Goal: Navigation & Orientation: Understand site structure

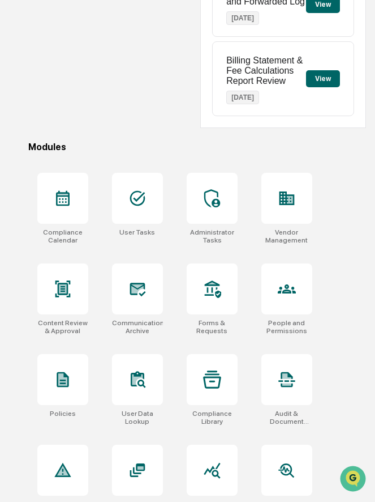
scroll to position [267, 0]
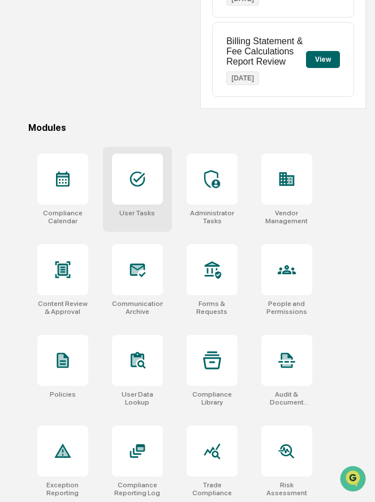
click at [144, 200] on div at bounding box center [137, 178] width 51 height 51
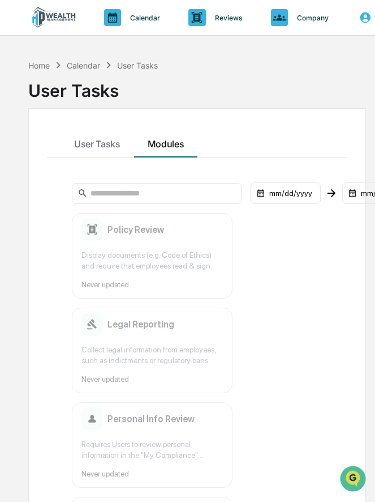
click at [42, 71] on div "User Tasks" at bounding box center [197, 85] width 338 height 29
click at [43, 65] on div "Home" at bounding box center [39, 66] width 22 height 10
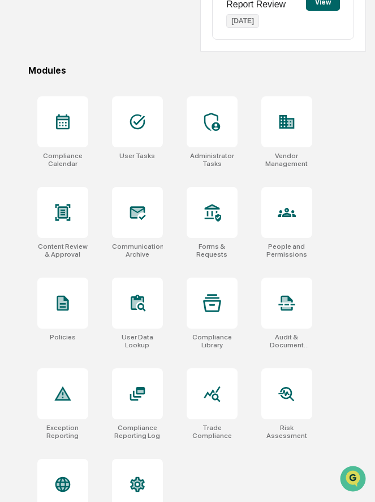
scroll to position [361, 0]
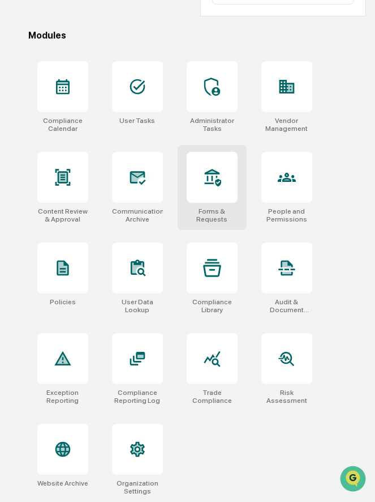
click at [220, 171] on icon at bounding box center [212, 177] width 18 height 18
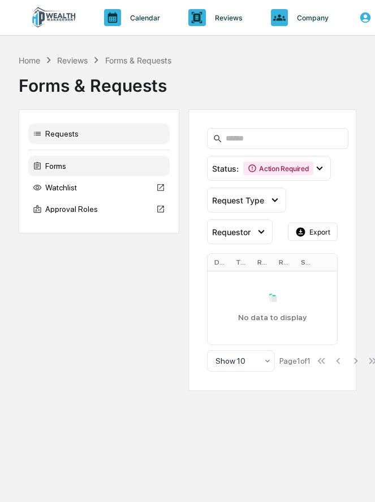
click at [83, 169] on div "Forms" at bounding box center [99, 166] width 142 height 20
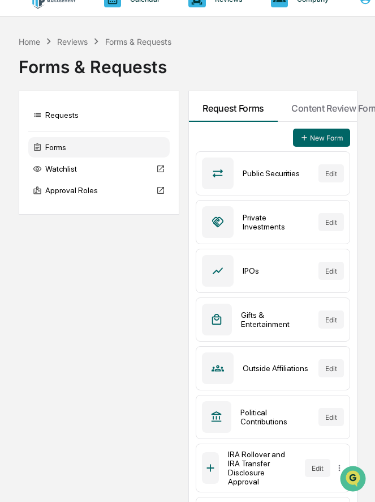
scroll to position [9, 0]
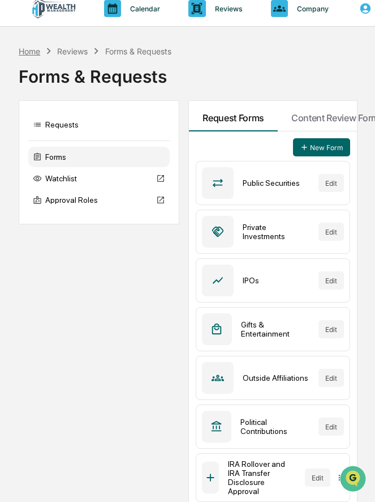
click at [23, 53] on div "Home" at bounding box center [30, 51] width 22 height 10
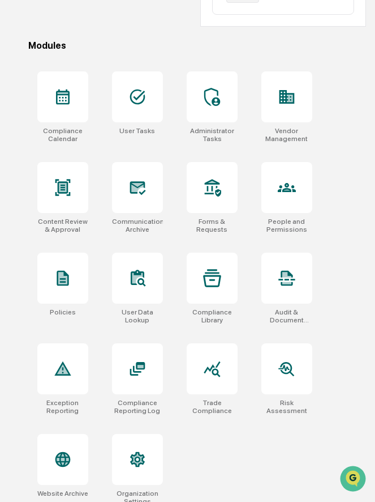
scroll to position [361, 0]
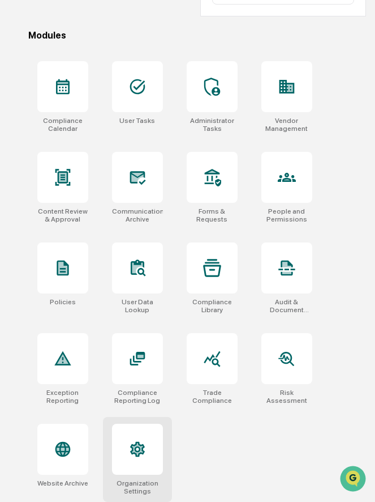
click at [144, 472] on div at bounding box center [137, 448] width 51 height 51
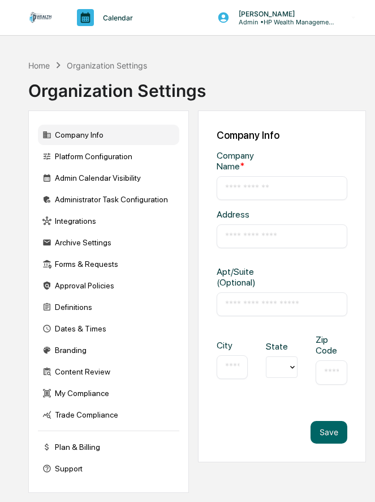
type input "**********"
type input "*******"
type input "*****"
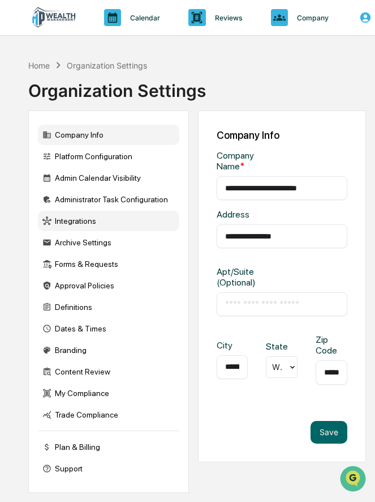
click at [97, 218] on div "Integrations" at bounding box center [109, 221] width 142 height 20
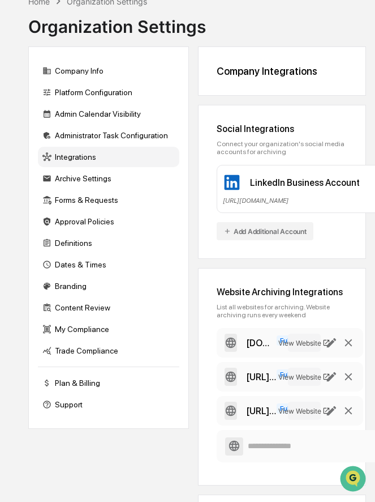
scroll to position [74, 0]
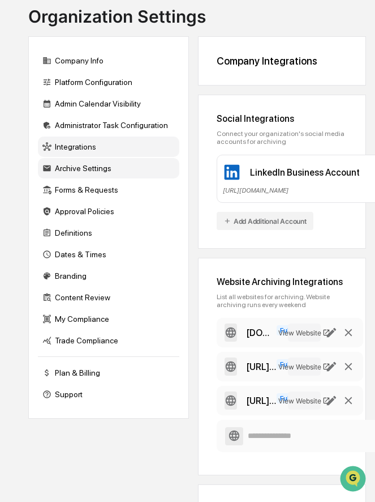
click at [92, 171] on div "Archive Settings" at bounding box center [109, 168] width 142 height 20
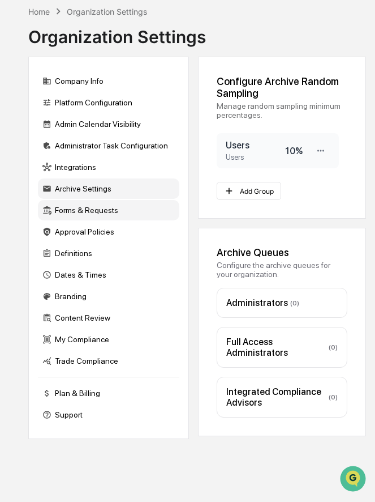
click at [73, 213] on div "Forms & Requests" at bounding box center [109, 210] width 142 height 20
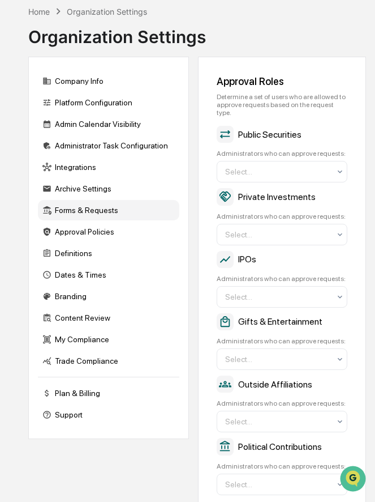
scroll to position [74, 0]
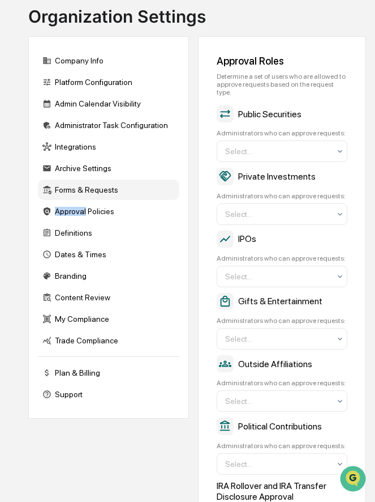
click at [73, 213] on div "Approval Policies" at bounding box center [109, 211] width 142 height 20
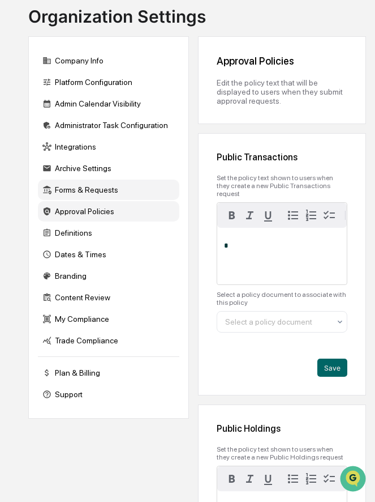
click at [69, 191] on div "Forms & Requests" at bounding box center [109, 189] width 142 height 20
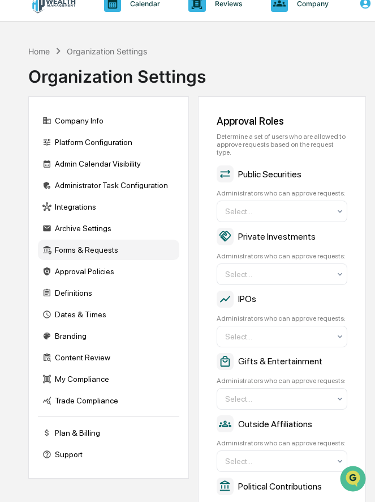
scroll to position [0, 0]
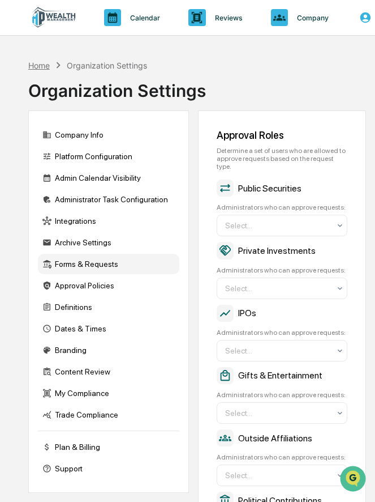
click at [45, 63] on div "Home" at bounding box center [39, 66] width 22 height 10
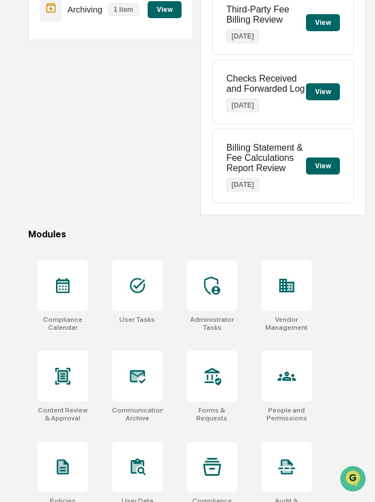
scroll to position [361, 0]
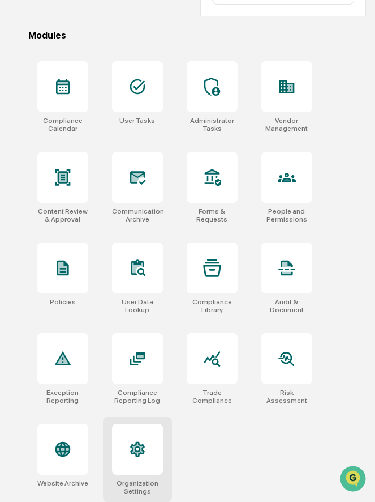
click at [140, 446] on icon at bounding box center [137, 449] width 11 height 12
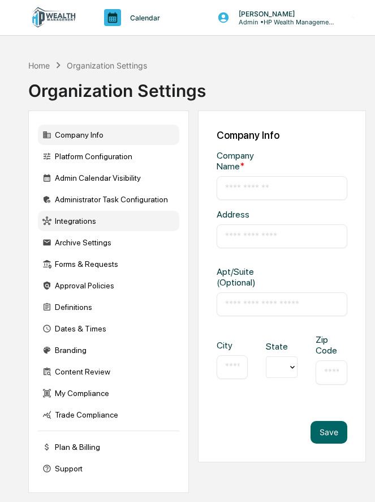
type input "**********"
type input "*******"
type input "*****"
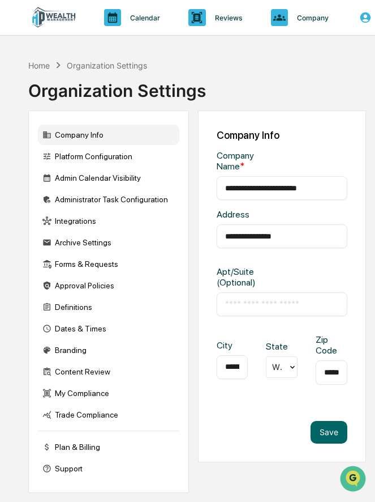
click at [38, 59] on div "Home Organization Settings" at bounding box center [87, 65] width 119 height 12
click at [37, 65] on div "Home" at bounding box center [39, 66] width 22 height 10
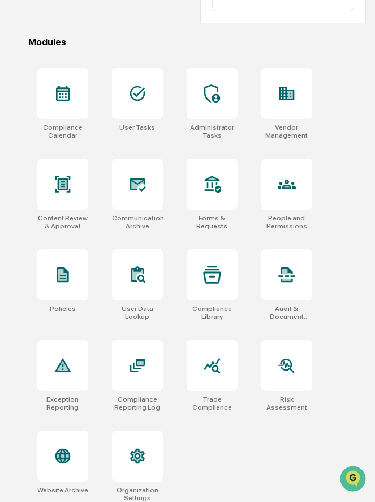
scroll to position [361, 0]
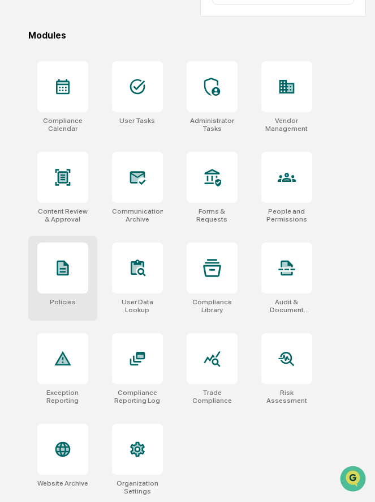
click at [67, 267] on icon at bounding box center [63, 267] width 12 height 15
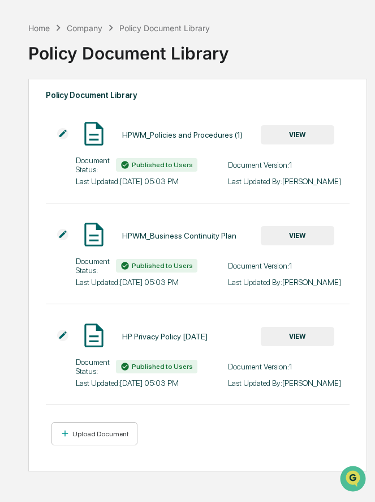
scroll to position [54, 0]
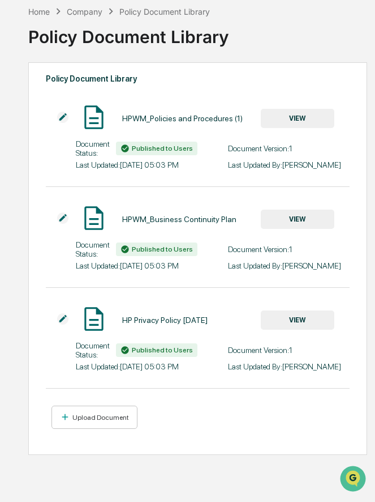
click at [40, 6] on div "Home Company Policy Document Library" at bounding box center [119, 11] width 182 height 12
click at [43, 12] on div "Home" at bounding box center [39, 12] width 22 height 10
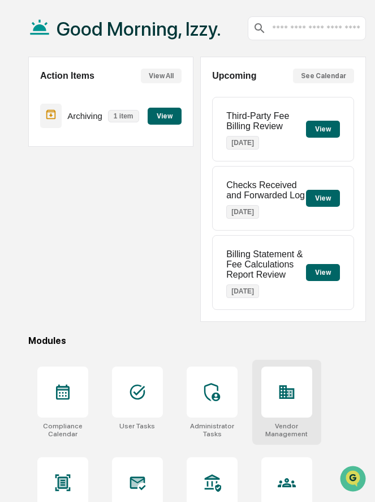
click at [280, 383] on div at bounding box center [287, 391] width 51 height 51
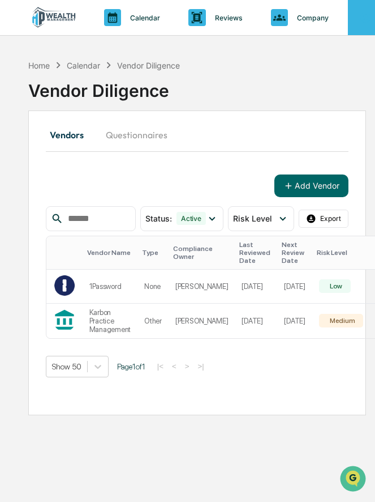
click at [363, 21] on icon at bounding box center [366, 17] width 12 height 12
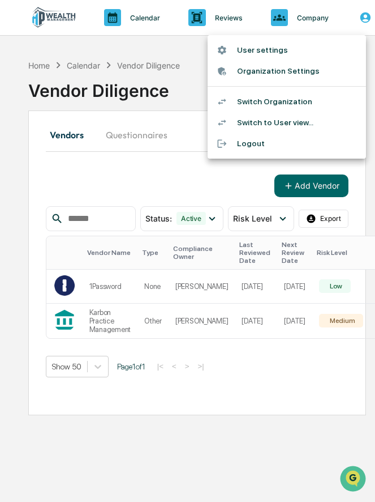
click at [294, 104] on li "Switch Organization" at bounding box center [287, 101] width 159 height 21
